Goal: Task Accomplishment & Management: Complete application form

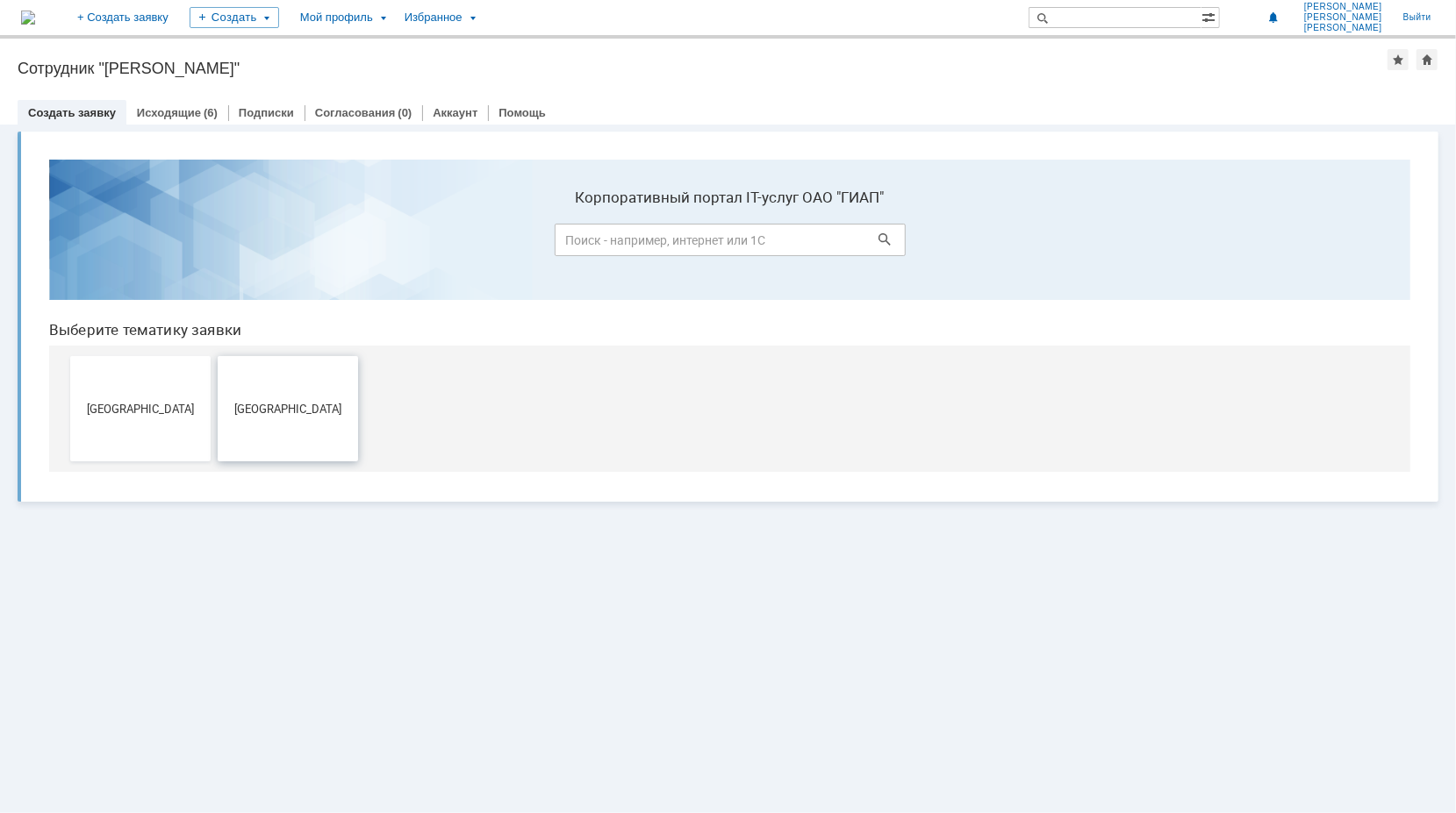
click at [310, 417] on button "[GEOGRAPHIC_DATA]" at bounding box center [287, 408] width 141 height 106
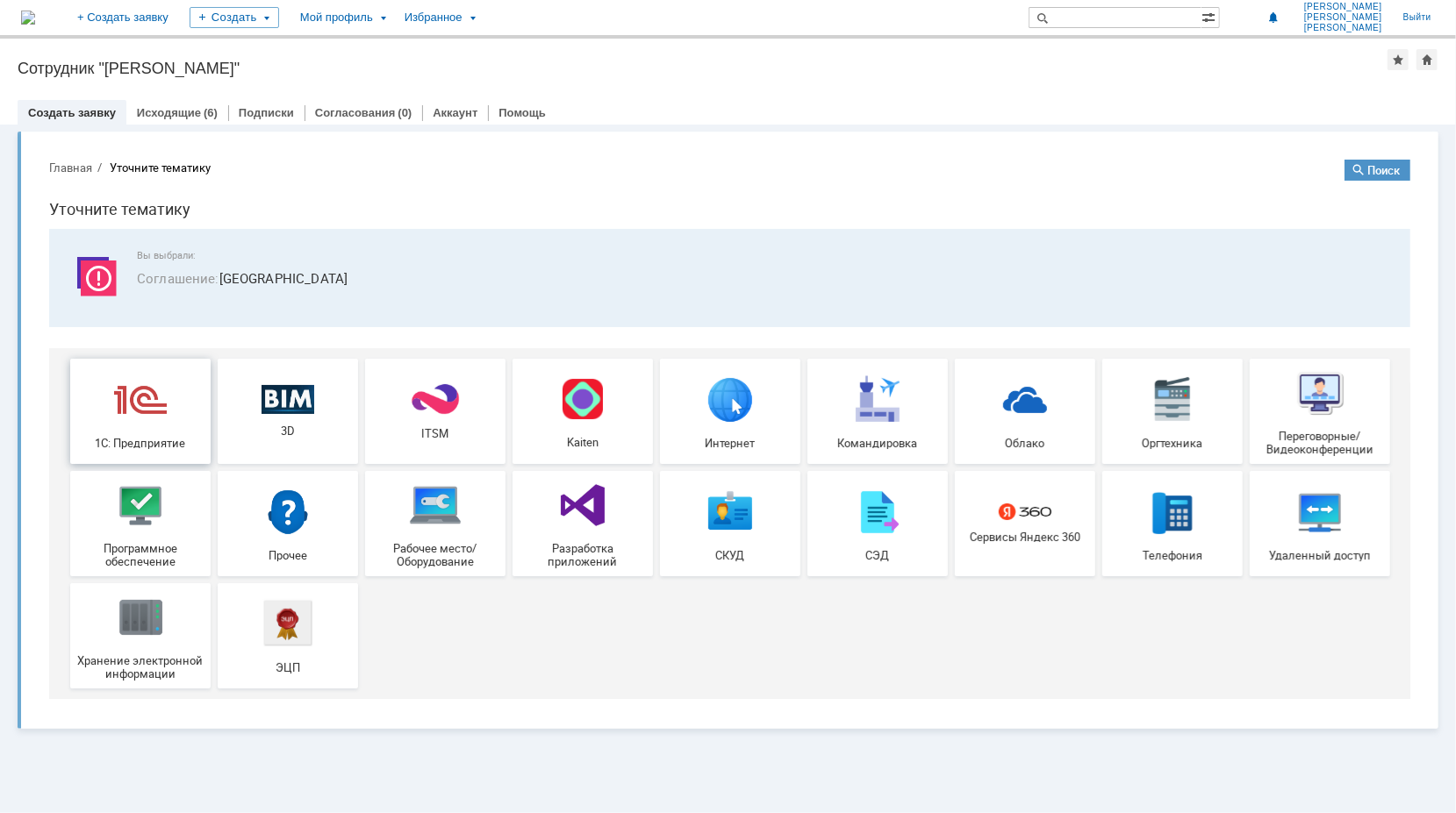
click at [153, 430] on div "1С: Предприятие" at bounding box center [139, 410] width 130 height 76
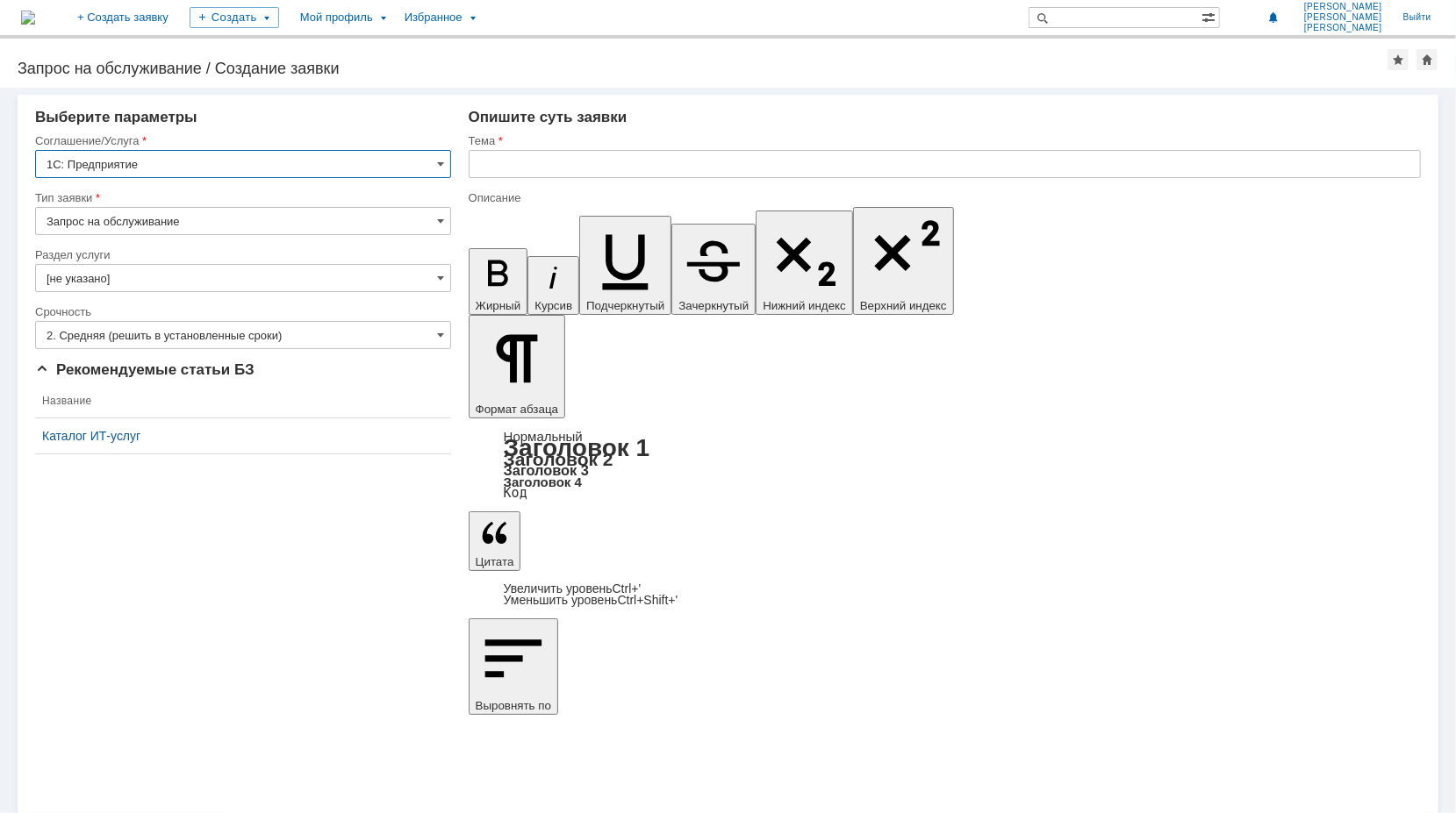
click at [444, 160] on input "1С: Предприятие" at bounding box center [243, 164] width 416 height 28
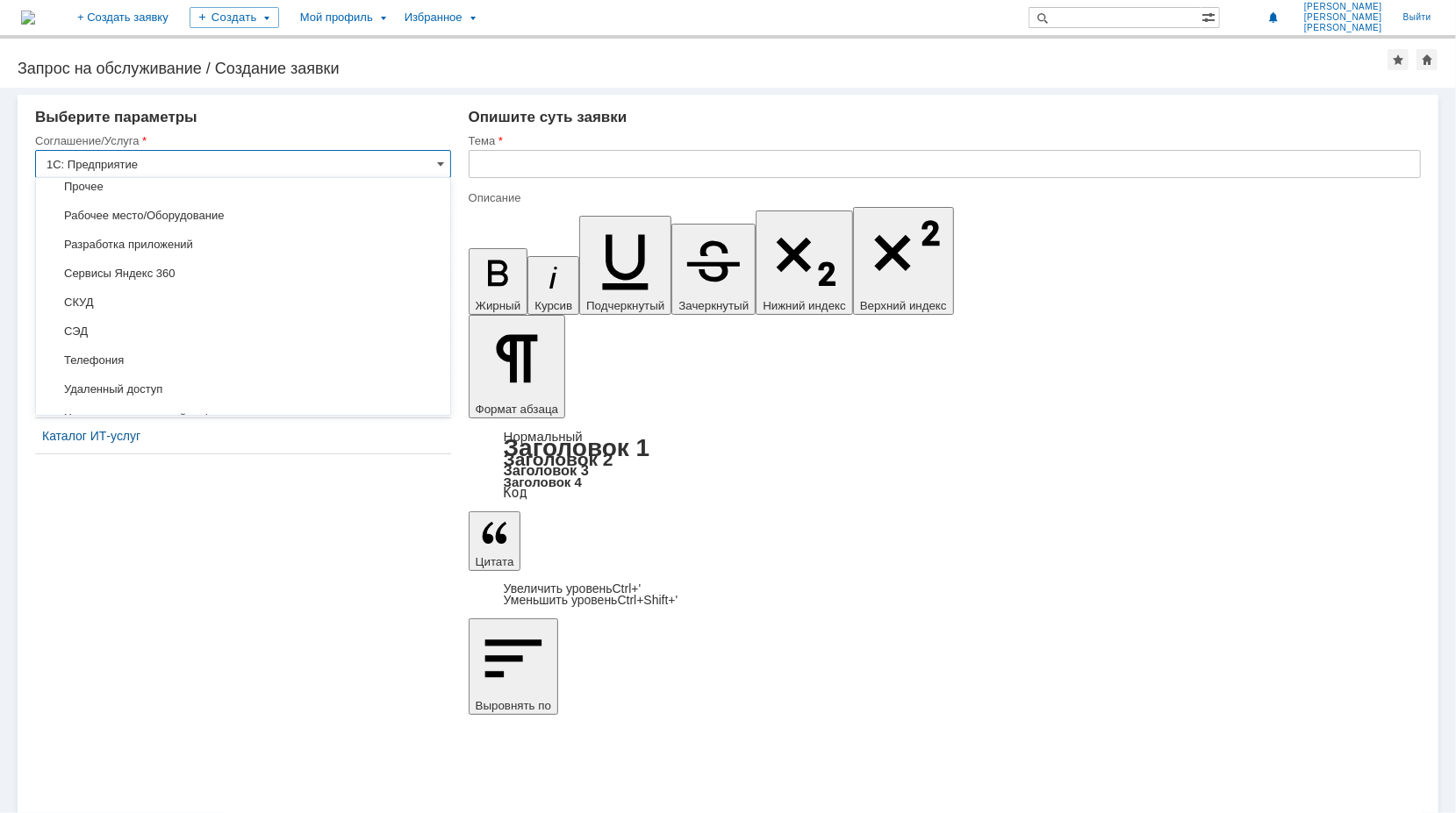
scroll to position [1023, 0]
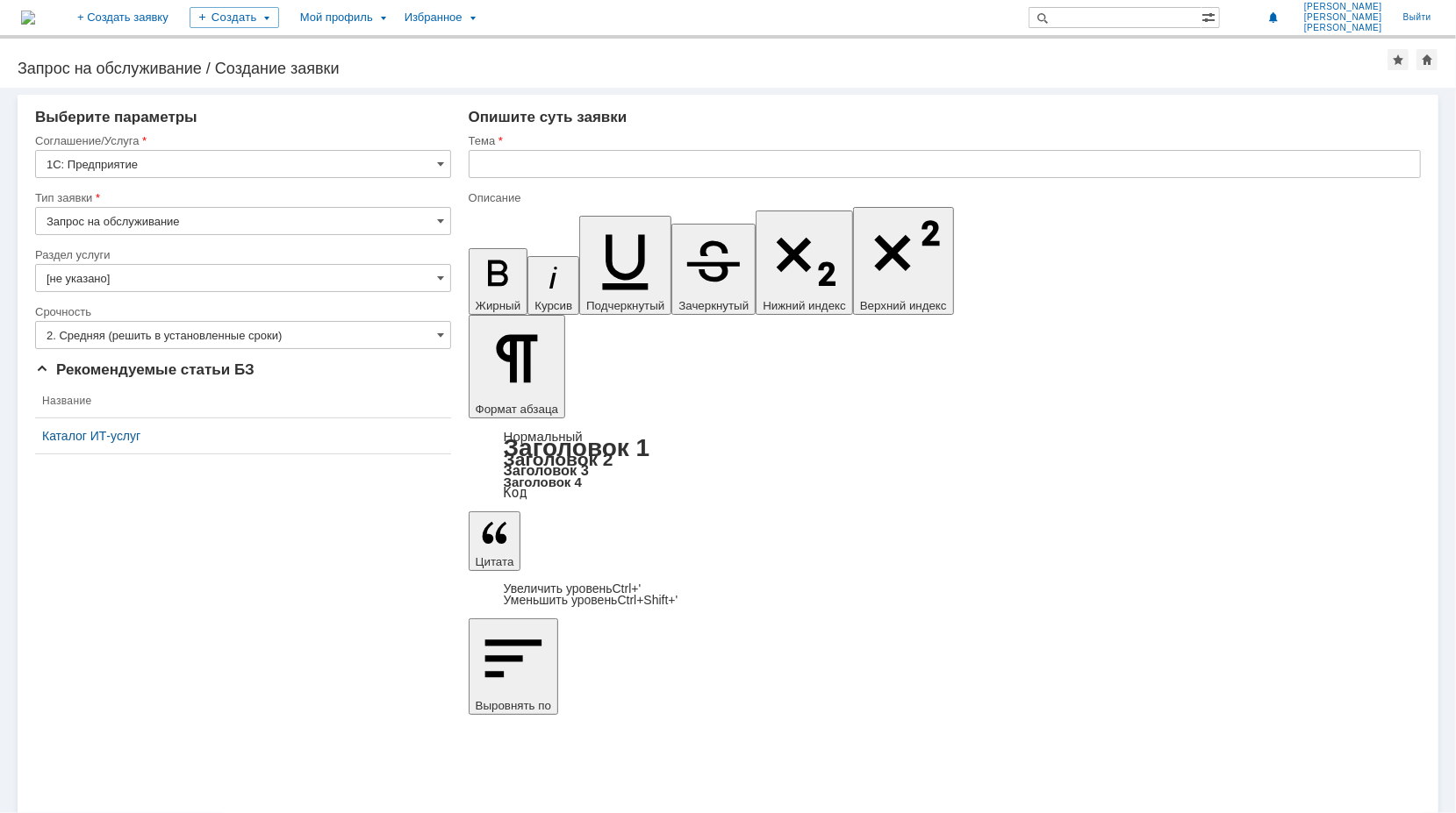
click at [709, 588] on div "Внимание! Выберите параметры Соглашение/Услуга 1С: Предприятие Тип заявки Запро…" at bounding box center [728, 450] width 1456 height 726
type input "1С: Предприятие"
click at [537, 163] on input "text" at bounding box center [945, 164] width 952 height 28
type input "СУРВ ГИАП Инжиниринг"
click at [420, 281] on input "[не указано]" at bounding box center [243, 278] width 416 height 28
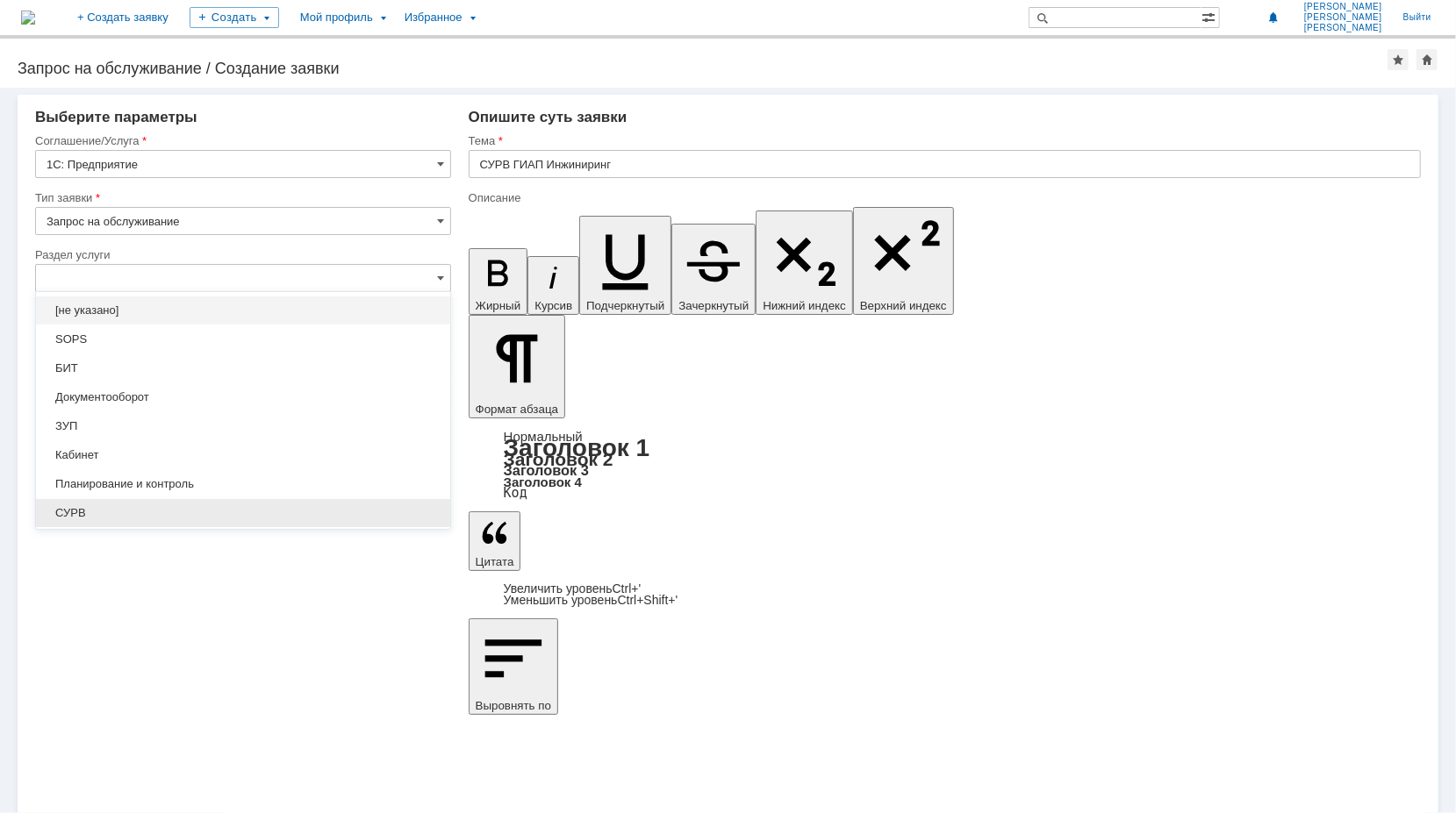
click at [142, 500] on div "СУРВ" at bounding box center [243, 513] width 414 height 28
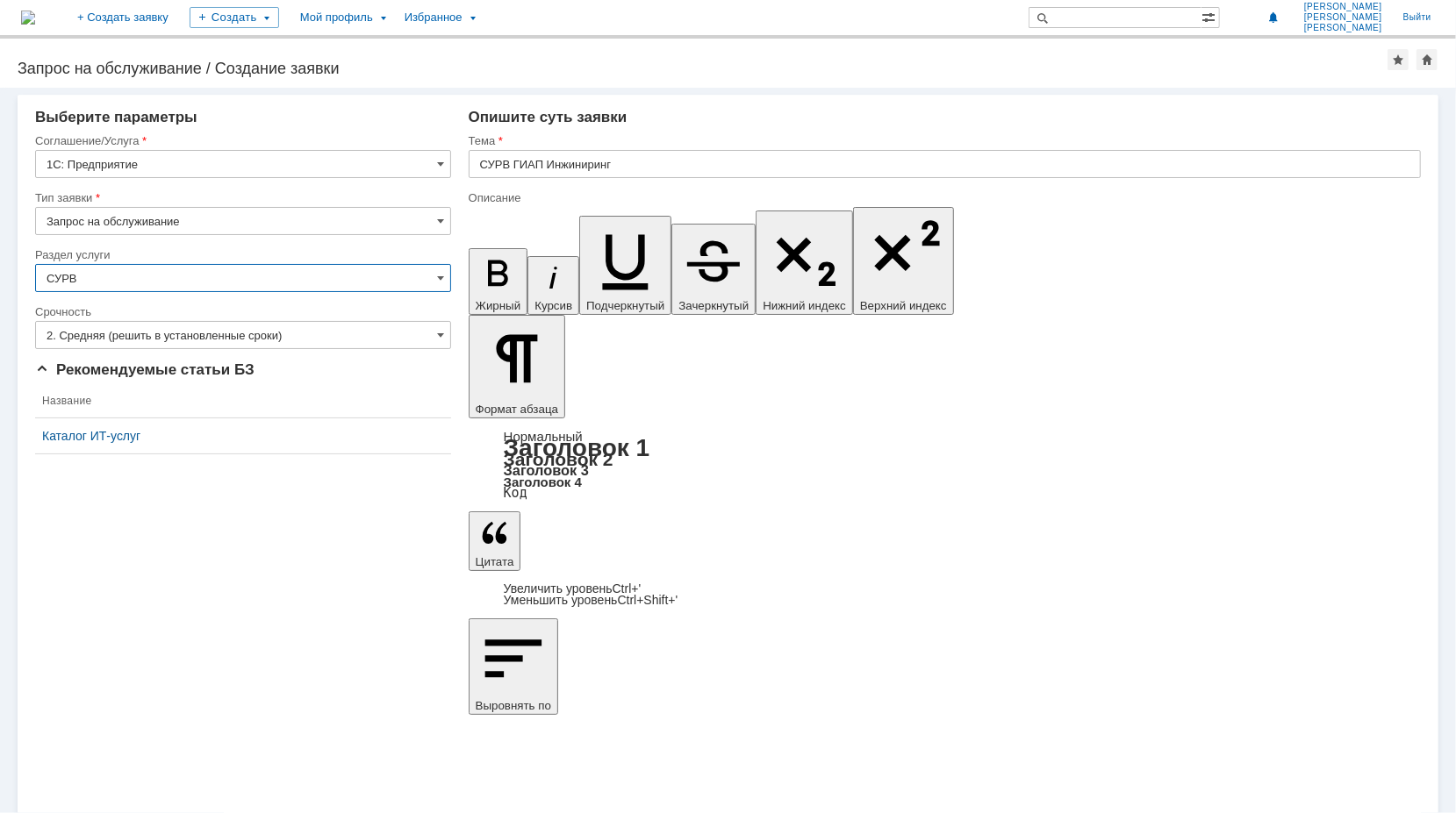
type input "СУРВ"
click at [435, 333] on input "2. Средняя (решить в установленные сроки)" at bounding box center [243, 335] width 416 height 28
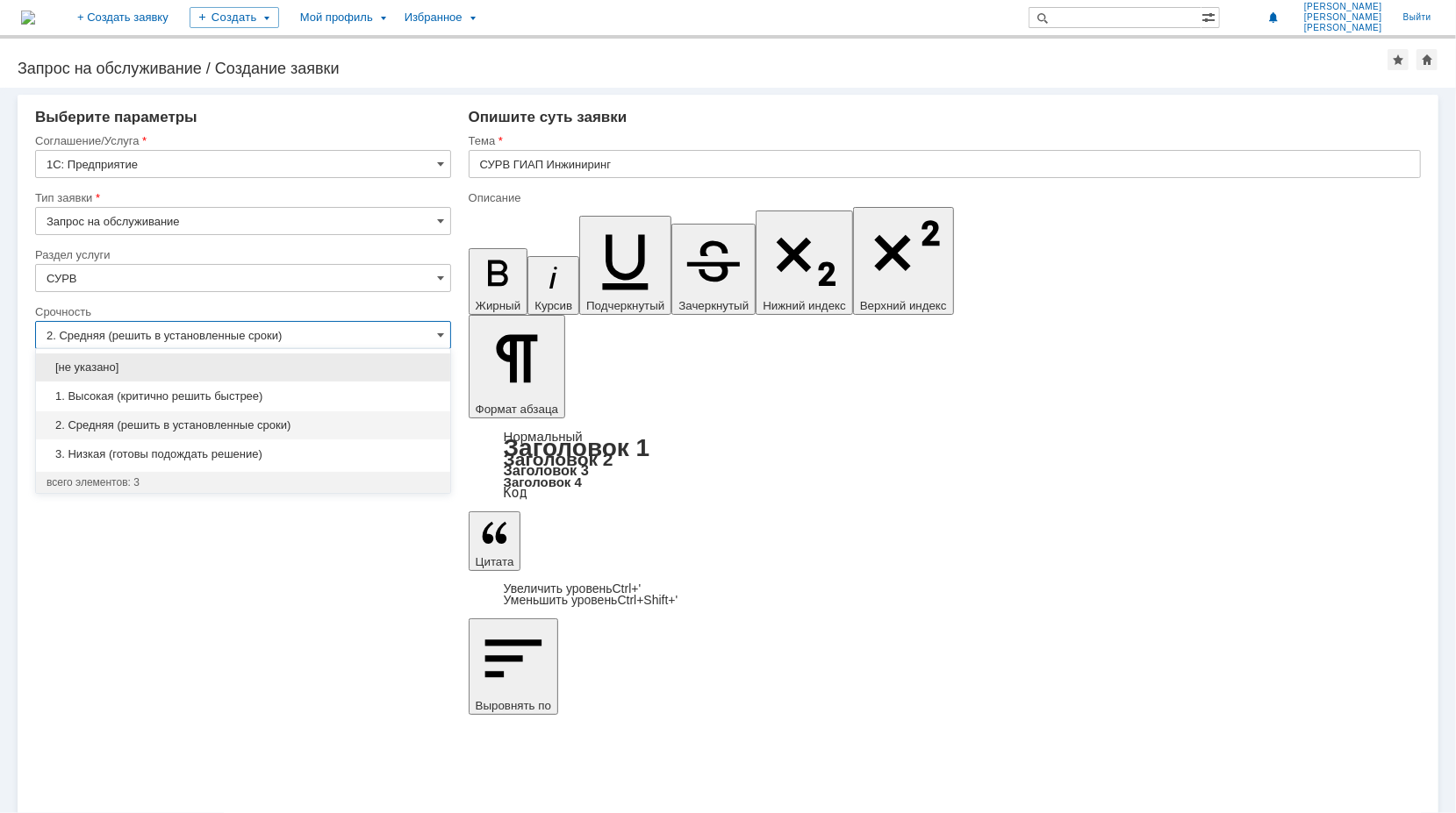
click at [435, 333] on input "2. Средняя (решить в установленные сроки)" at bounding box center [243, 335] width 416 height 28
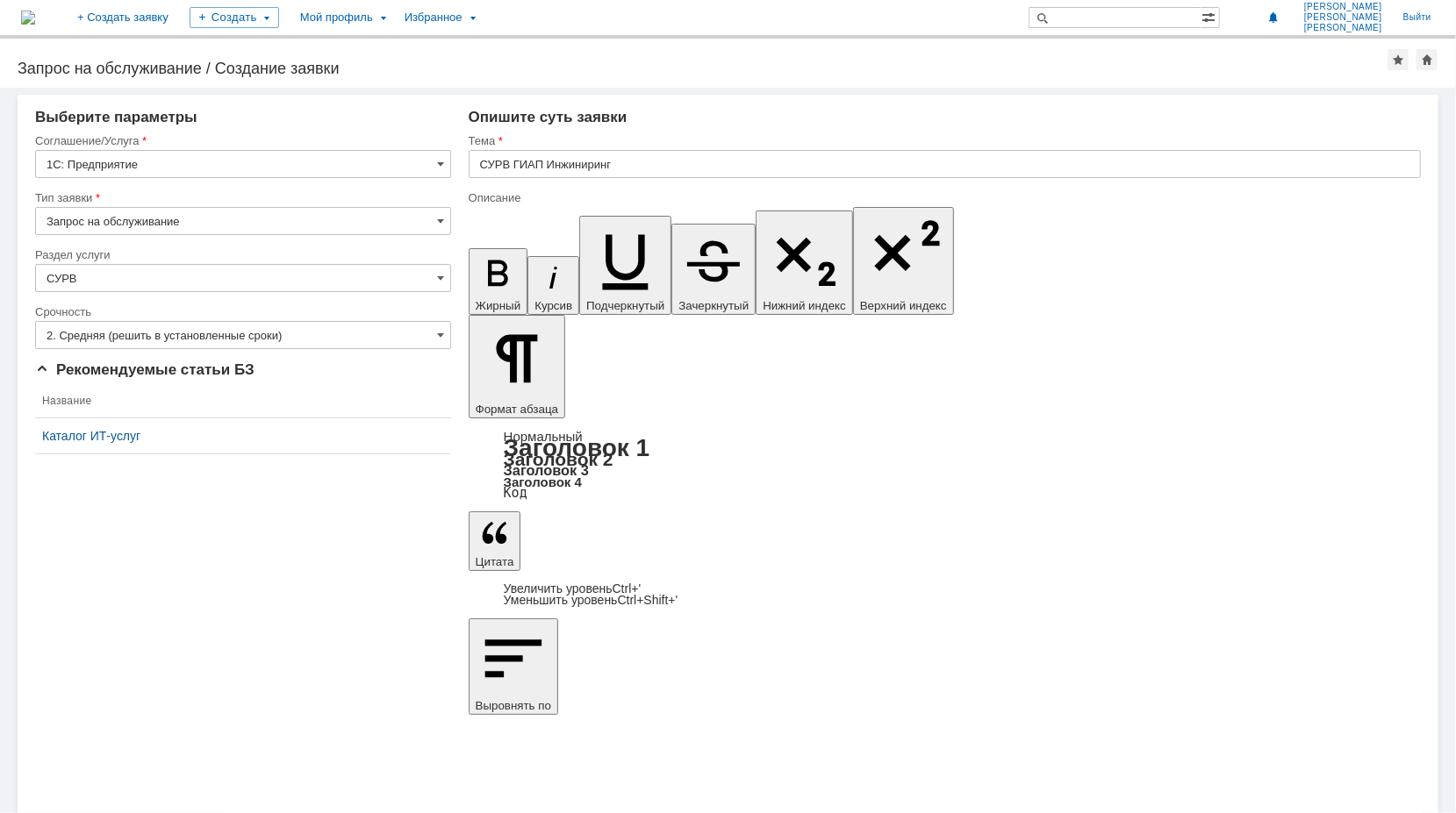
type input "2. Средняя (решить в установленные сроки)"
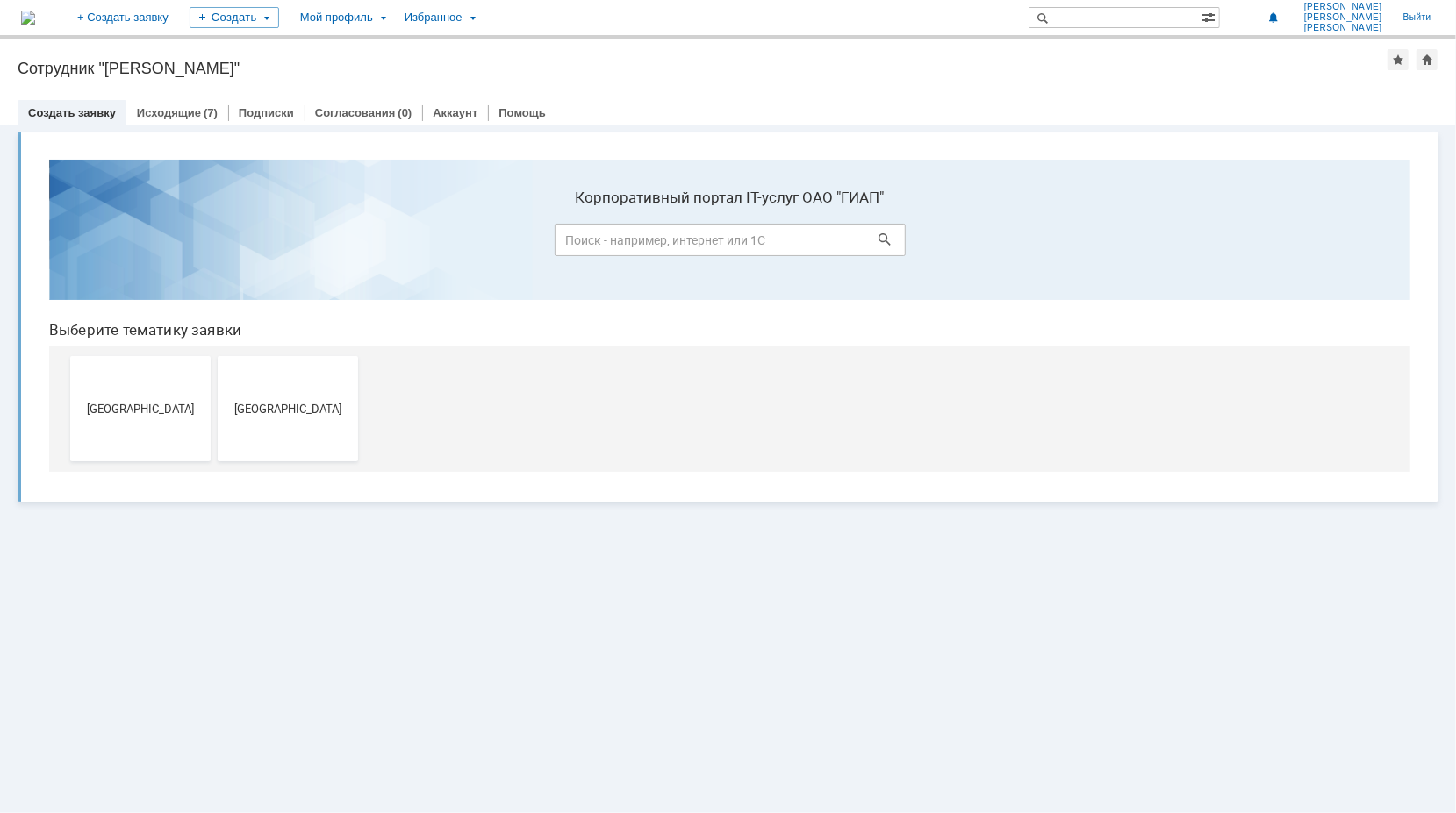
click at [168, 107] on link "Исходящие" at bounding box center [169, 112] width 64 height 13
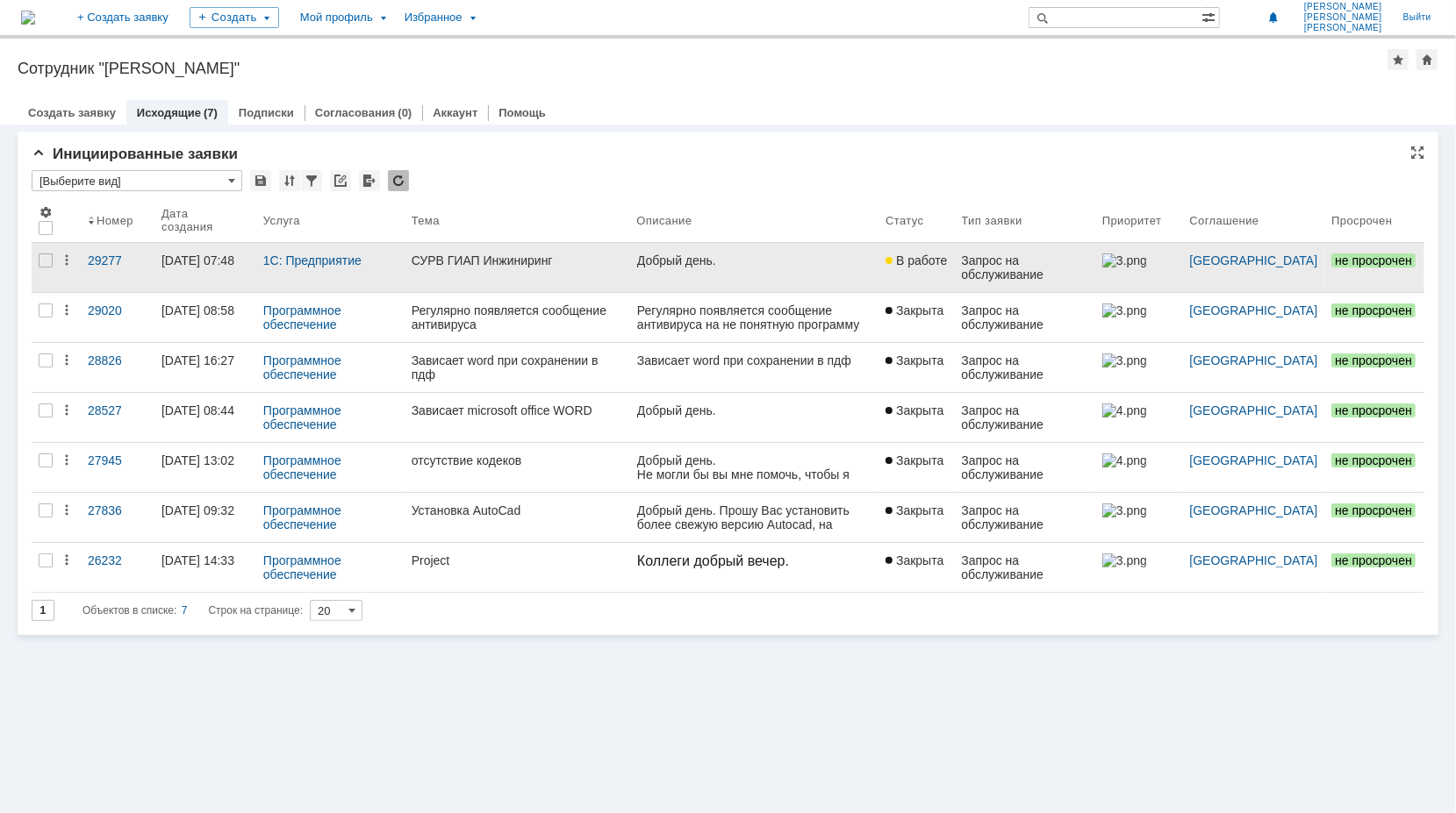
click at [598, 263] on div "СУРВ ГИАП Инжиниринг" at bounding box center [517, 261] width 211 height 14
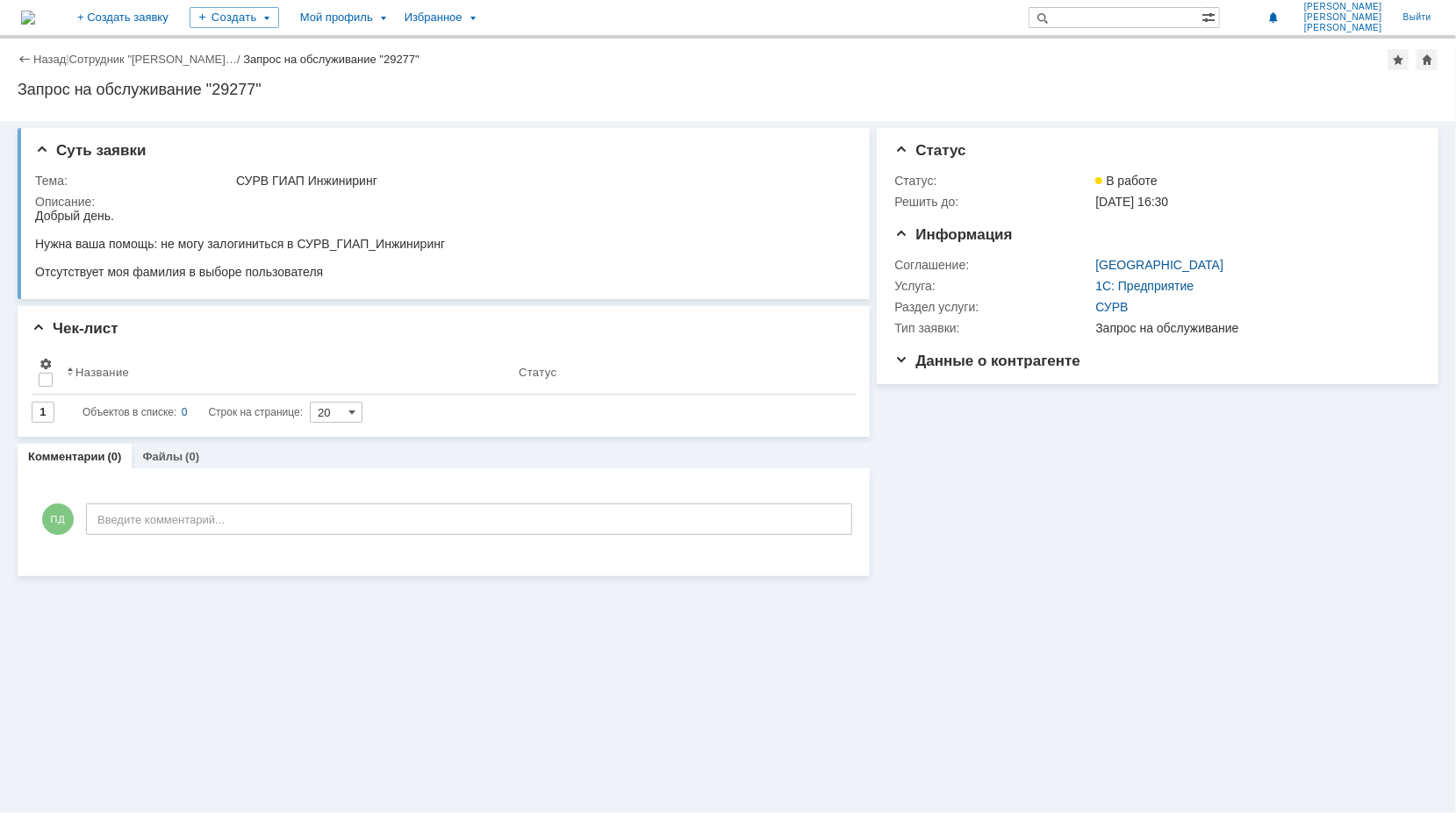
click at [26, 51] on div "Назад | Сотрудник "Павленко Дмитрий Ми… / Запрос на обслуживание "29277"" at bounding box center [728, 60] width 1421 height 21
click at [21, 55] on div "Назад" at bounding box center [41, 59] width 48 height 13
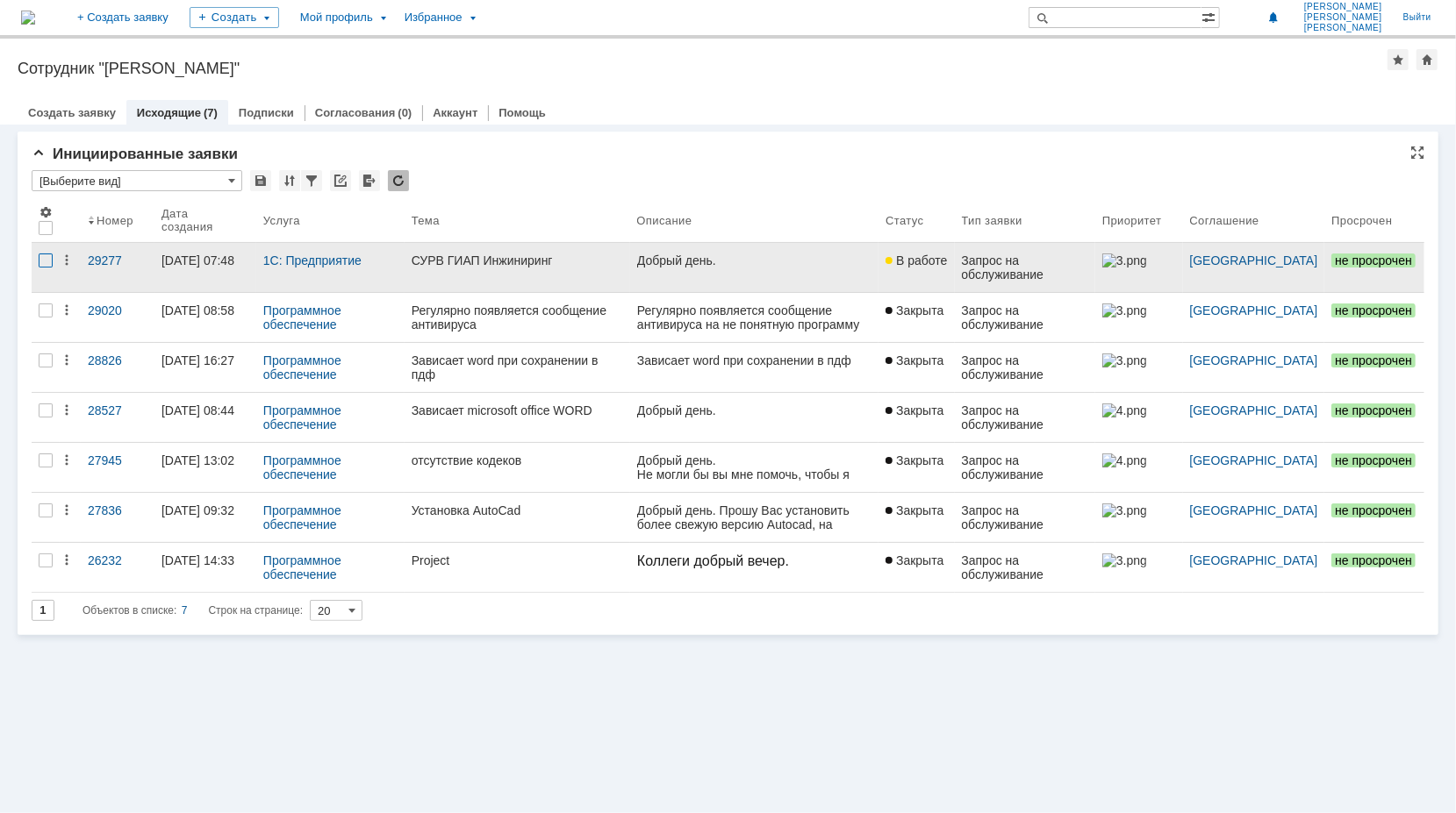
click at [47, 256] on div at bounding box center [46, 261] width 14 height 14
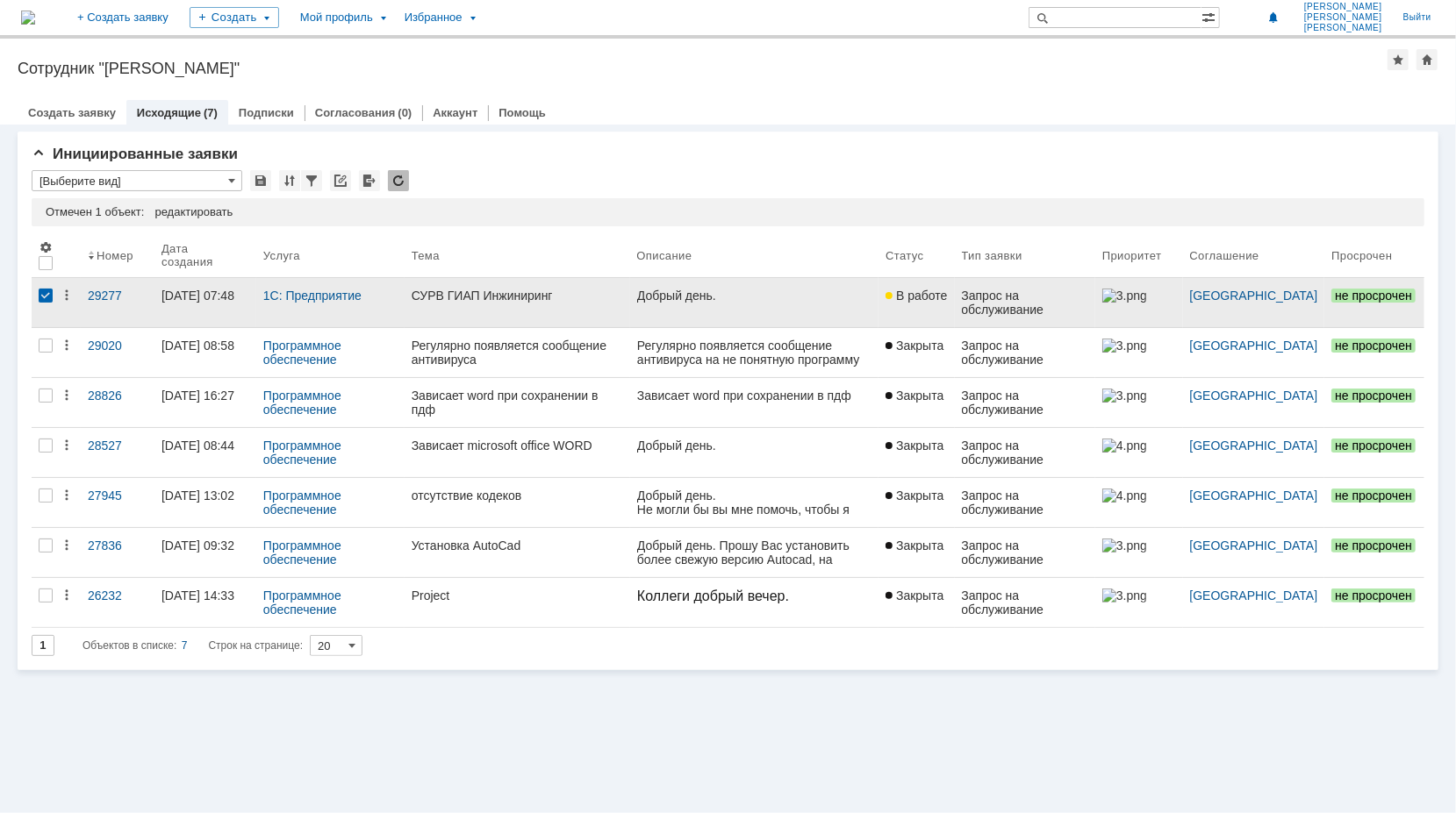
click at [896, 288] on div at bounding box center [890, 295] width 11 height 14
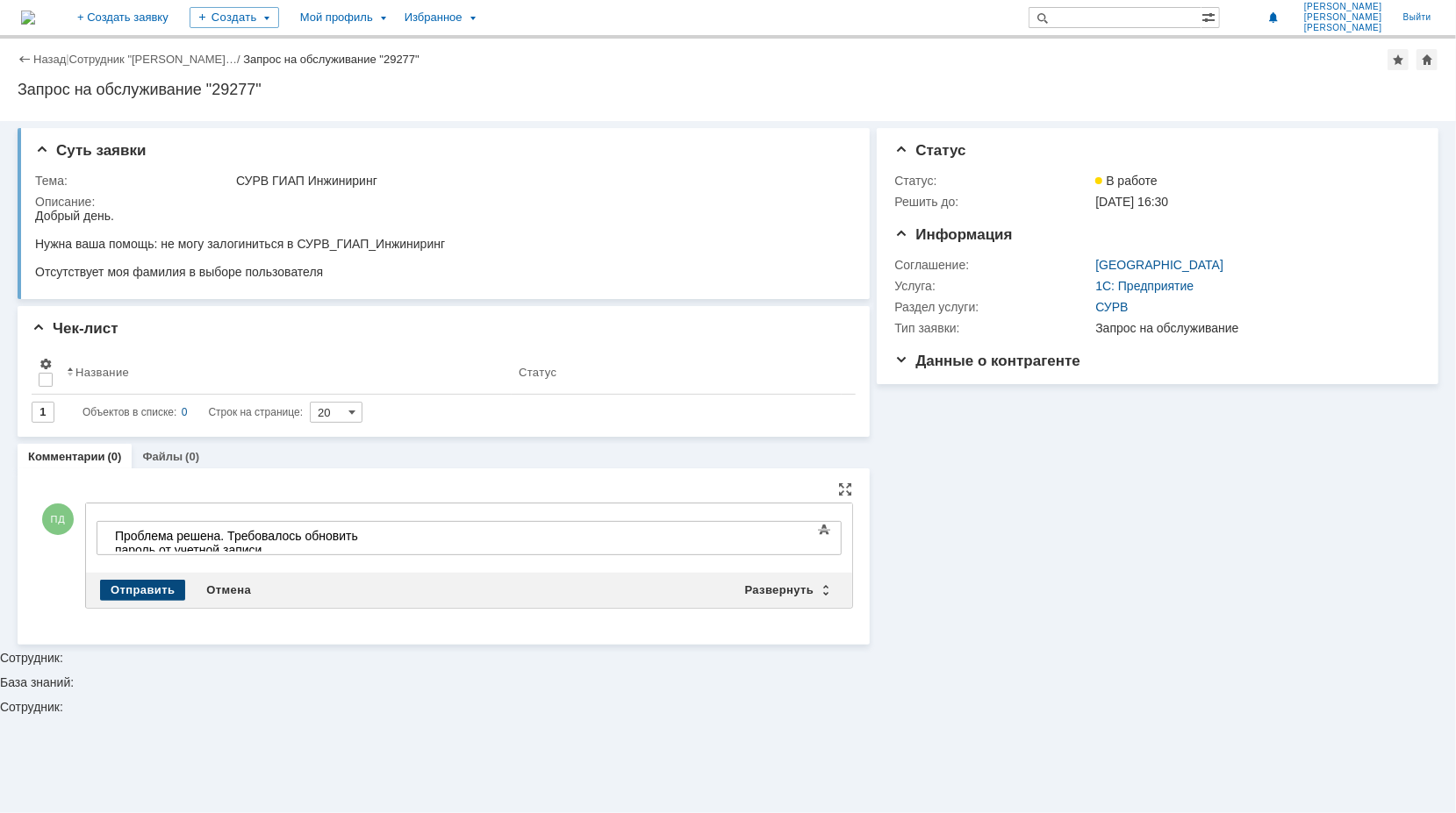
click at [146, 582] on div "Отправить" at bounding box center [142, 591] width 85 height 21
